Goal: Transaction & Acquisition: Purchase product/service

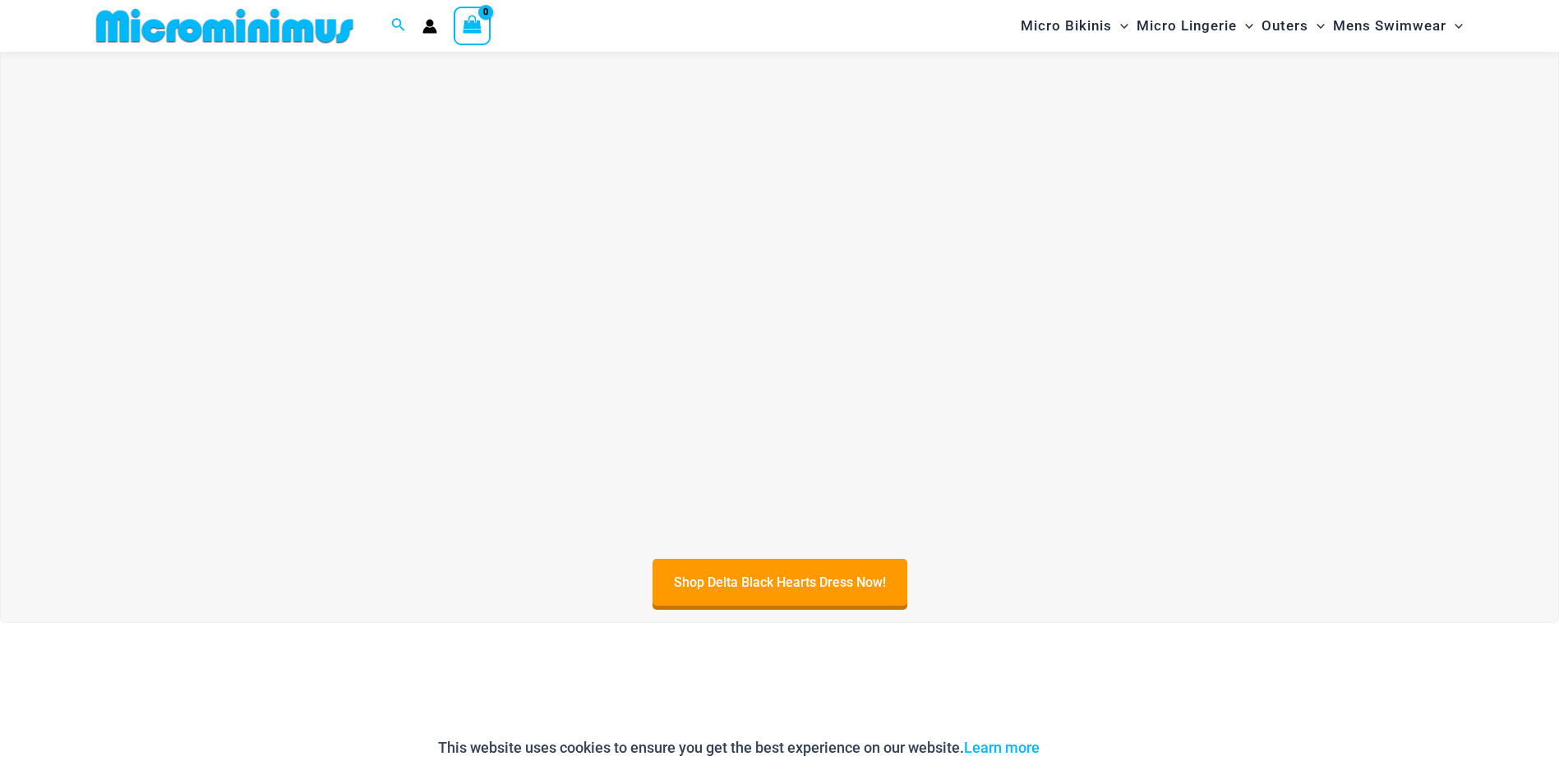
scroll to position [643, 0]
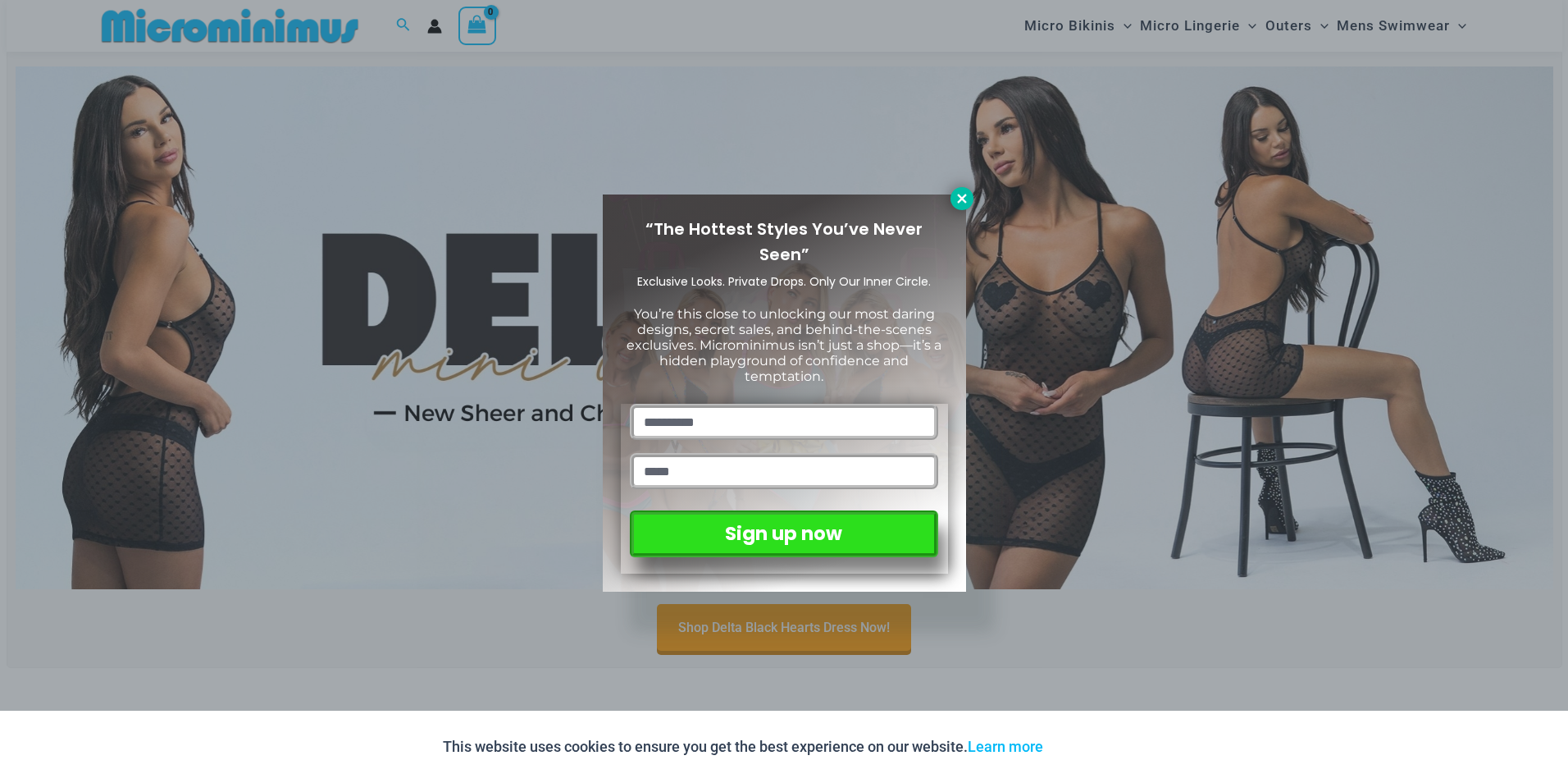
click at [968, 198] on icon at bounding box center [962, 199] width 15 height 15
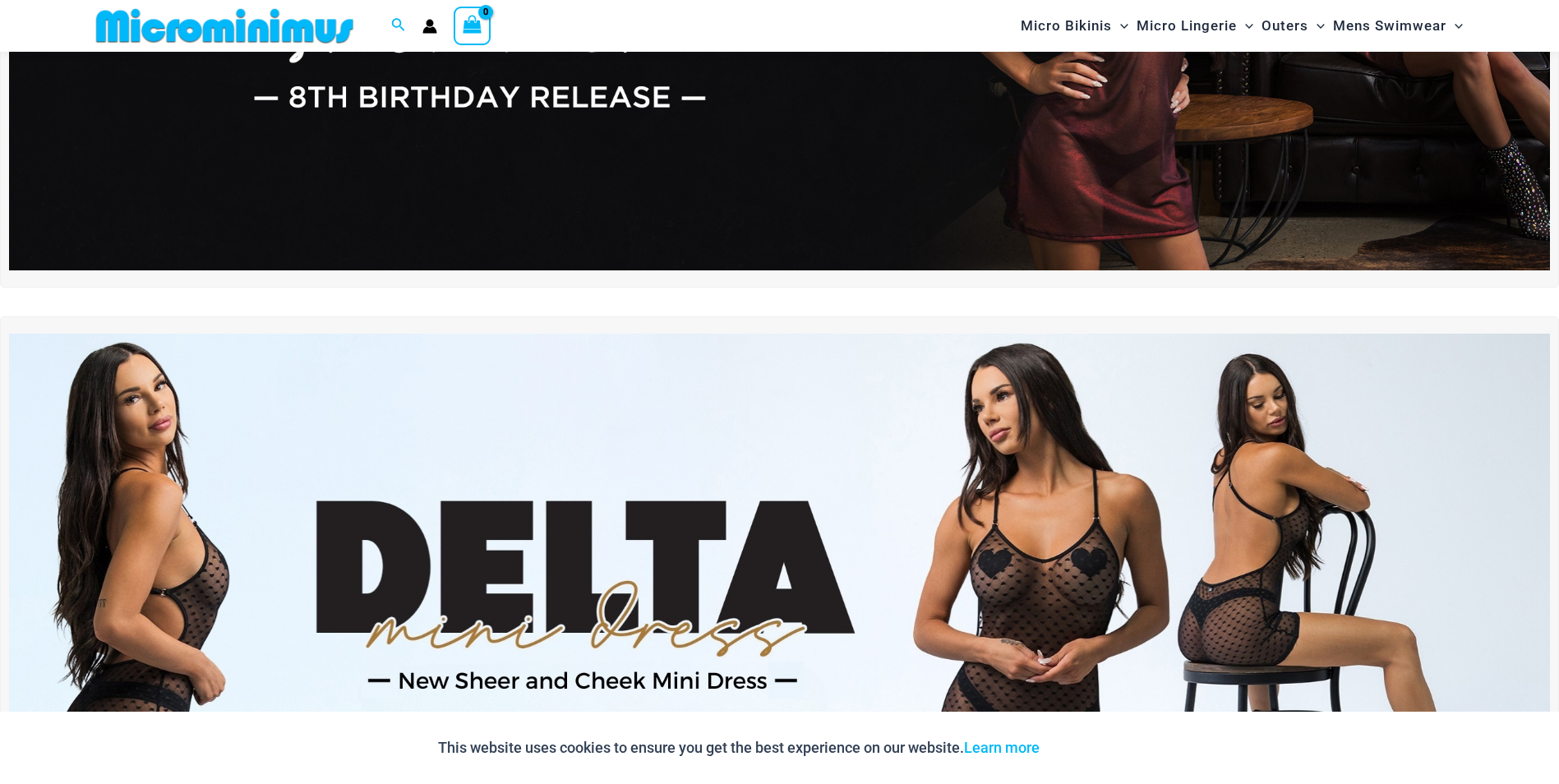
scroll to position [233, 0]
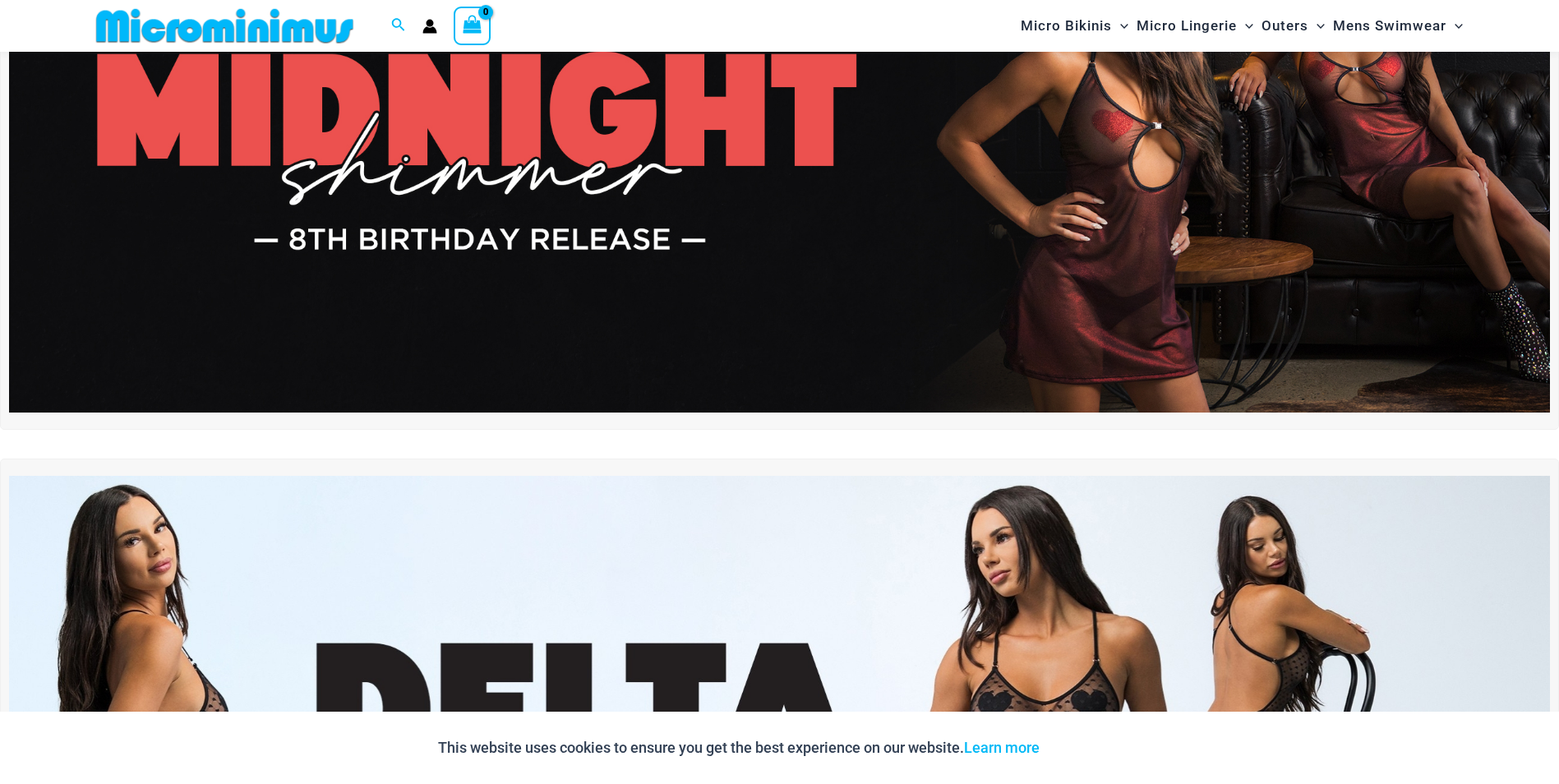
click at [858, 279] on img at bounding box center [780, 151] width 1541 height 523
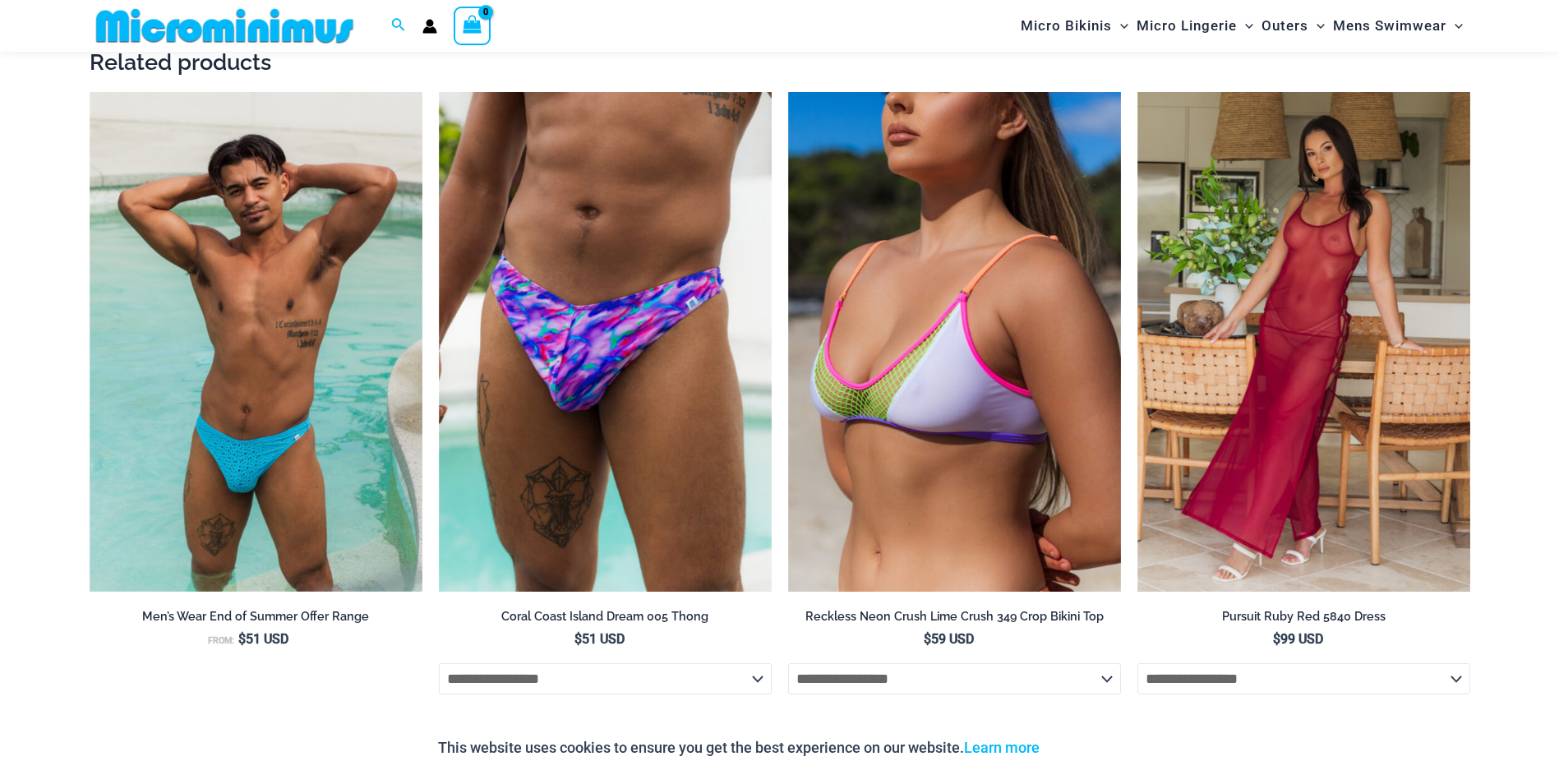
scroll to position [2205, 0]
